Goal: Find specific page/section: Find specific page/section

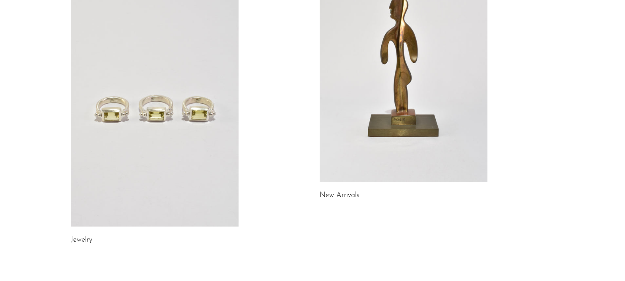
scroll to position [225, 0]
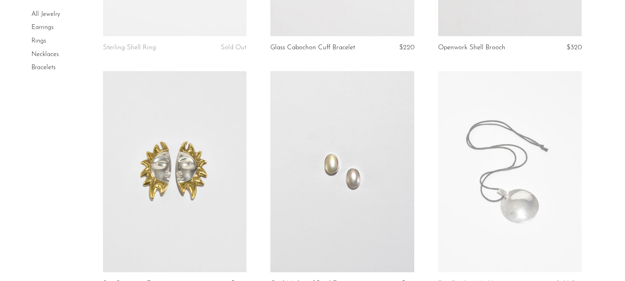
scroll to position [709, 0]
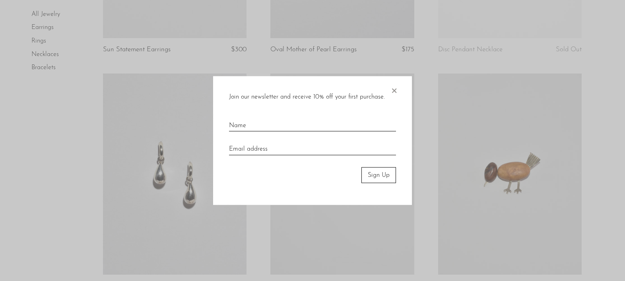
click at [395, 88] on span "×" at bounding box center [394, 88] width 8 height 25
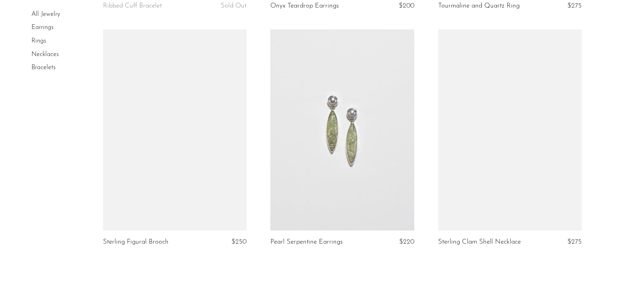
scroll to position [2712, 0]
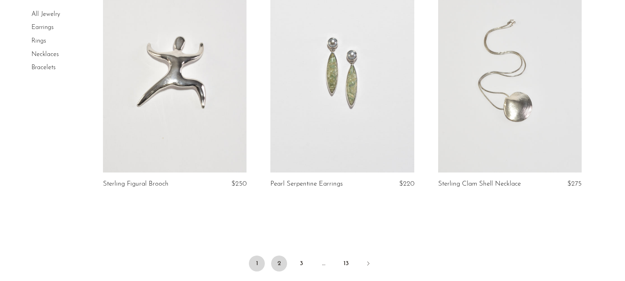
click at [279, 265] on link "2" at bounding box center [279, 264] width 16 height 16
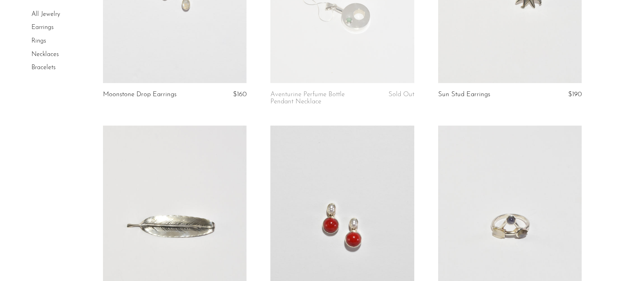
scroll to position [1163, 0]
